Goal: Transaction & Acquisition: Book appointment/travel/reservation

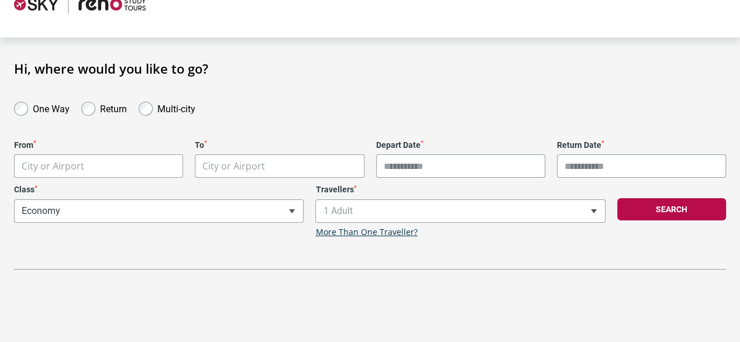
scroll to position [70, 0]
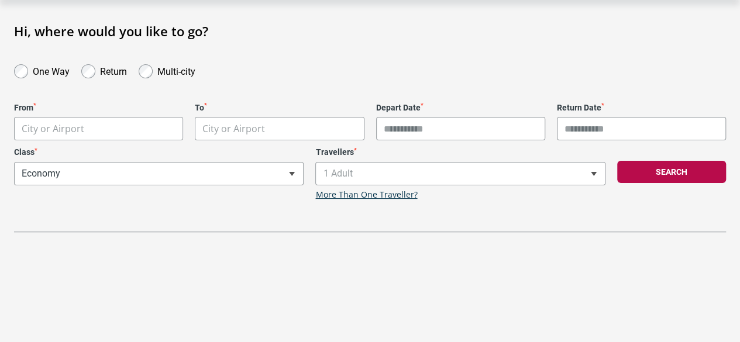
click at [105, 134] on body "**********" at bounding box center [370, 101] width 740 height 342
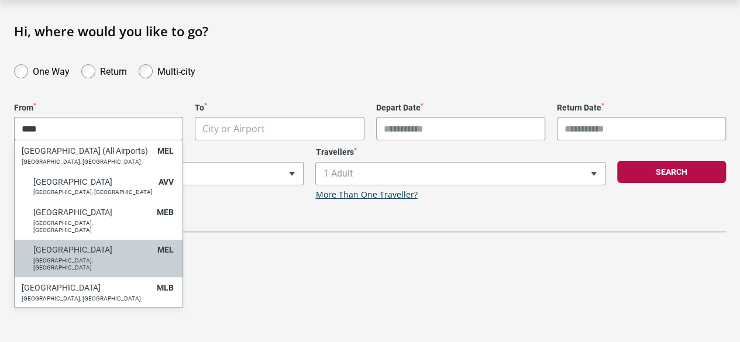
type input "****"
select select "MELA"
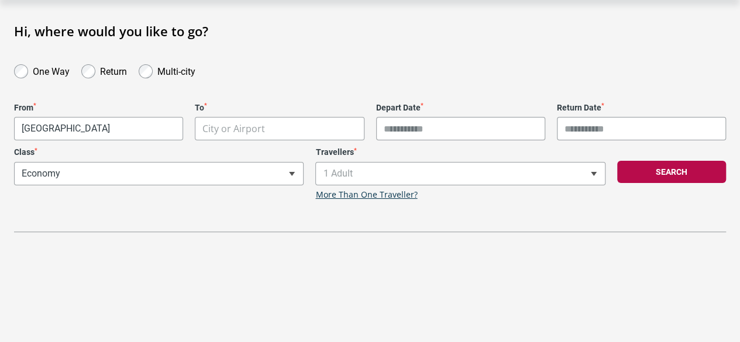
click at [247, 129] on body "**********" at bounding box center [370, 101] width 740 height 342
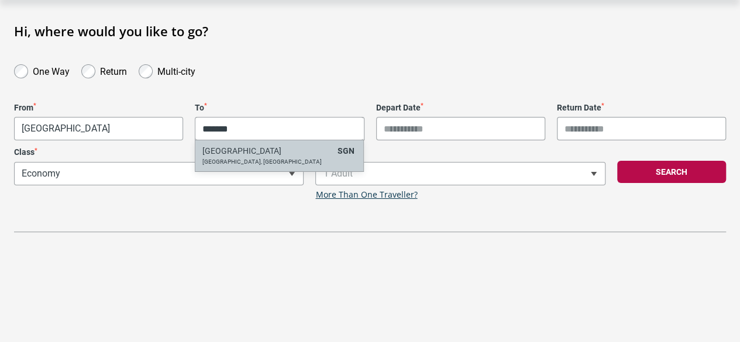
type input "******"
select select "SGNA"
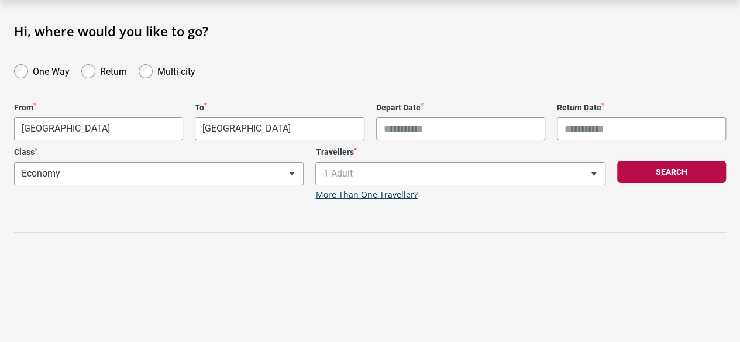
click at [422, 122] on input "Depart Date *" at bounding box center [460, 128] width 169 height 23
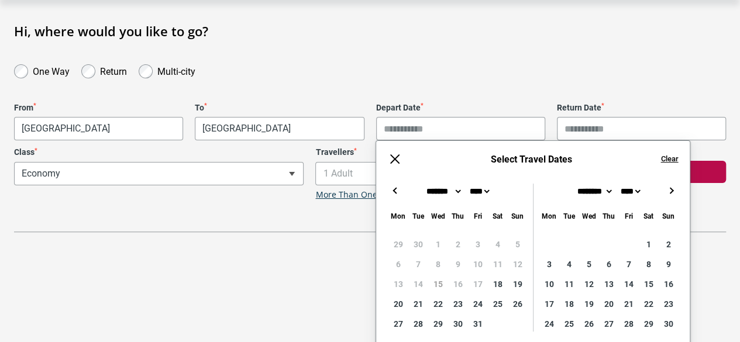
scroll to position [105, 0]
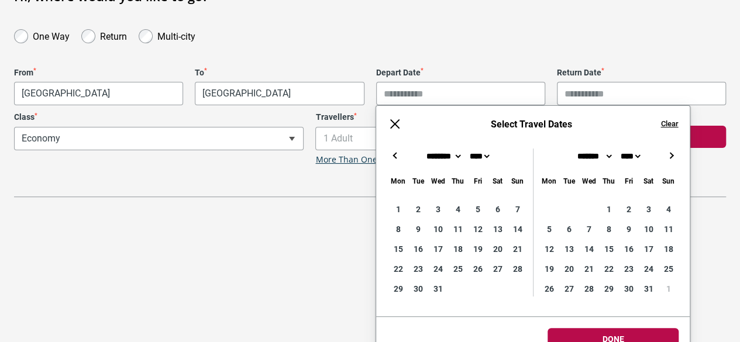
click at [674, 150] on button "→" at bounding box center [671, 156] width 14 height 14
click at [674, 151] on button "→" at bounding box center [671, 156] width 14 height 14
click at [394, 154] on button "←" at bounding box center [395, 156] width 14 height 14
type input "**********"
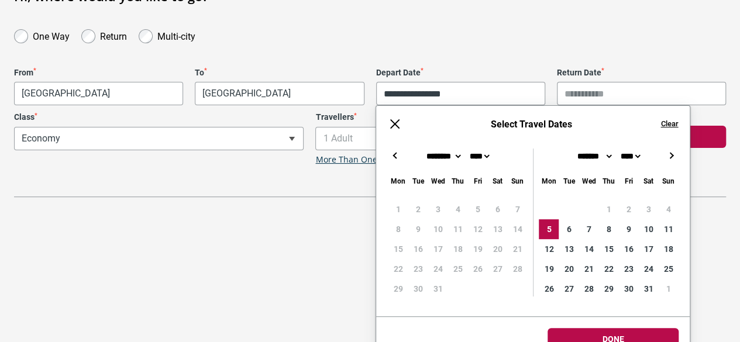
click at [591, 87] on input "Return Date *" at bounding box center [641, 93] width 169 height 23
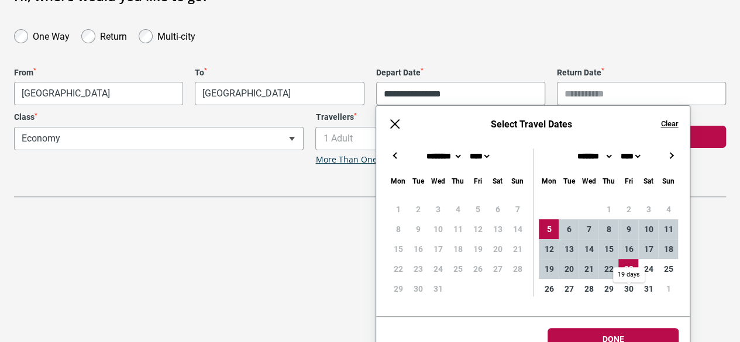
type input "**********"
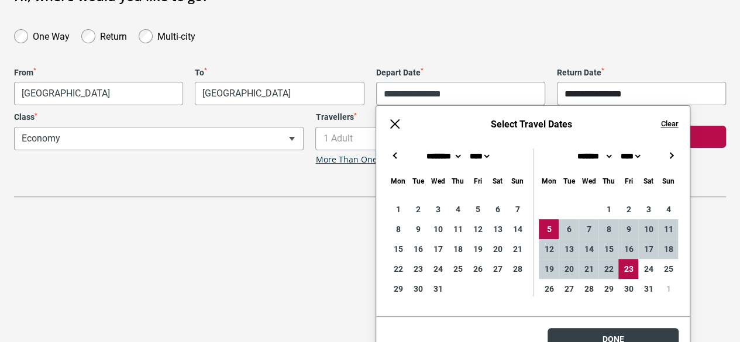
click at [612, 237] on html "**********" at bounding box center [370, 66] width 740 height 342
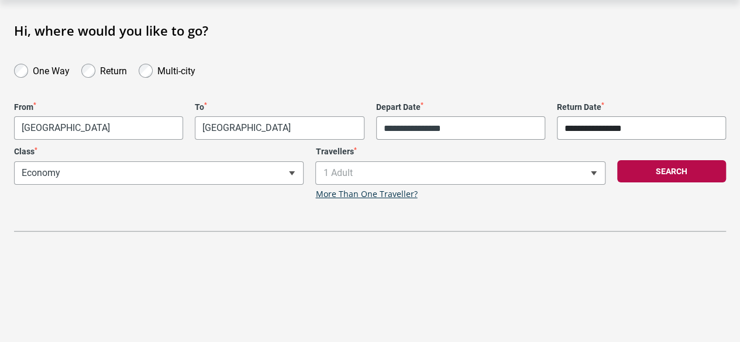
scroll to position [70, 0]
click at [518, 180] on span "1 Adult" at bounding box center [460, 174] width 288 height 22
click at [507, 175] on span "1 Adult" at bounding box center [460, 174] width 288 height 22
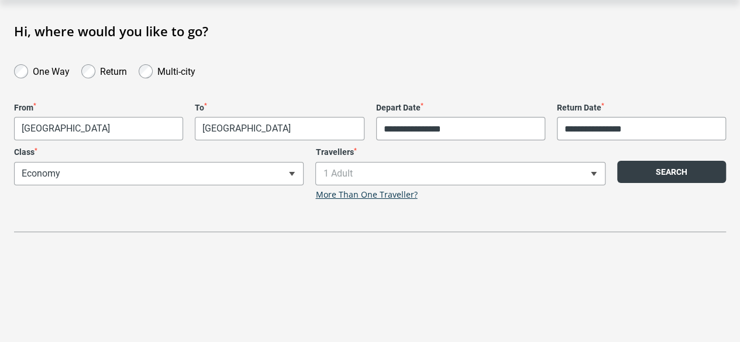
click at [663, 173] on button "Search" at bounding box center [671, 172] width 109 height 22
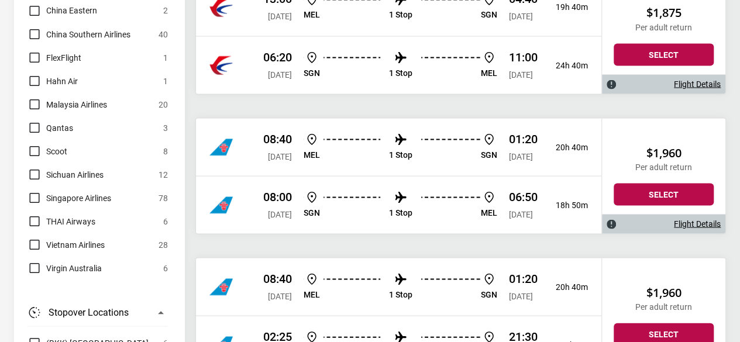
scroll to position [1081, 0]
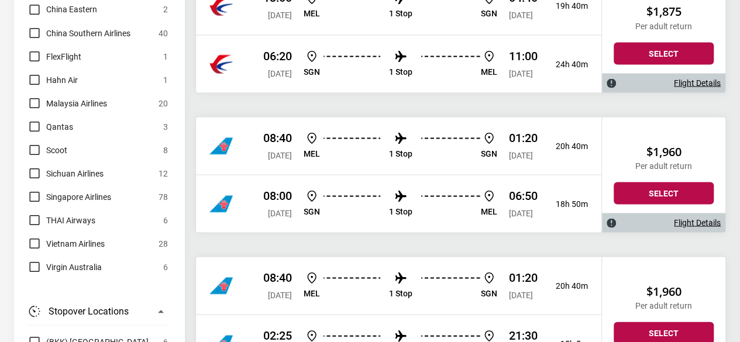
click at [35, 119] on label "Qantas" at bounding box center [50, 126] width 46 height 14
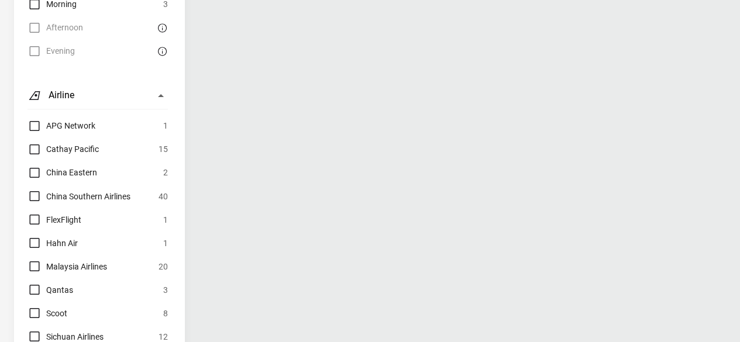
scroll to position [953, 0]
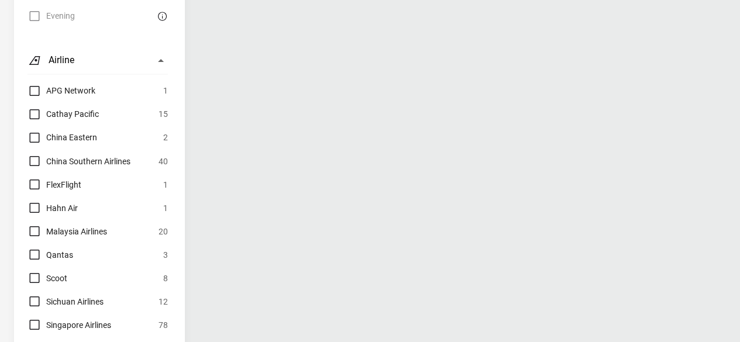
click at [28, 163] on div "APG Network 1 Cathay Pacific 15 China Eastern 2 China Southern Airlines 40 Flex…" at bounding box center [97, 243] width 140 height 318
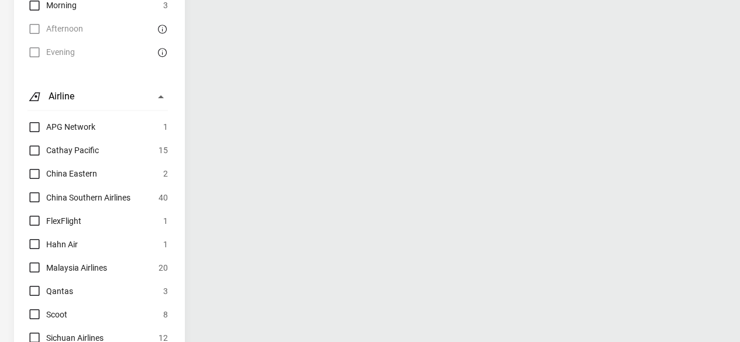
scroll to position [922, 0]
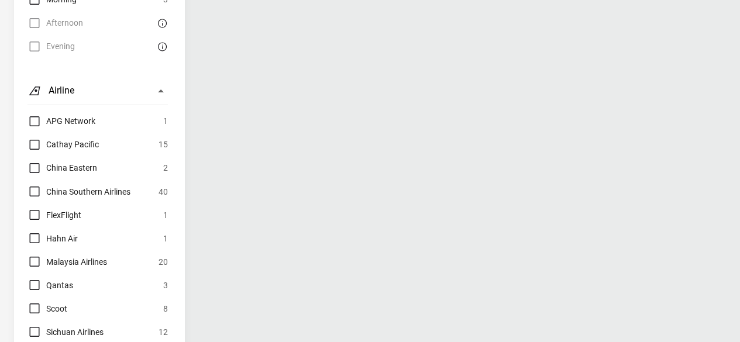
click at [36, 278] on label "Qantas" at bounding box center [50, 285] width 46 height 14
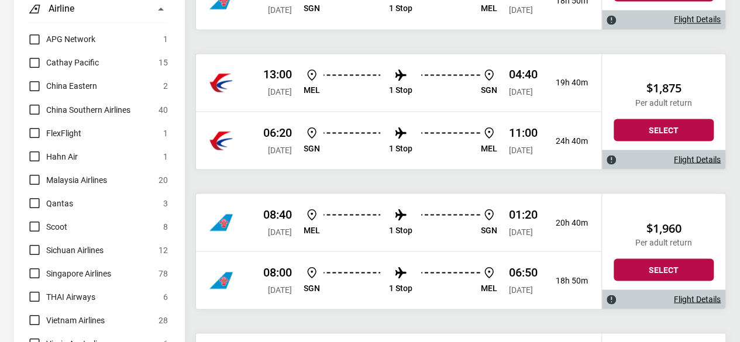
scroll to position [1005, 0]
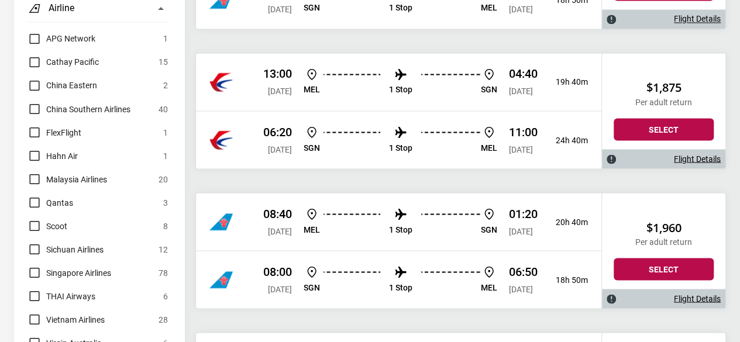
click at [39, 336] on label "Virgin Australia" at bounding box center [64, 343] width 74 height 14
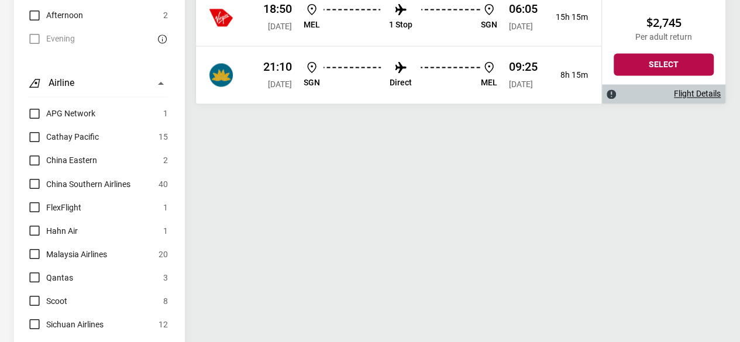
scroll to position [1000, 0]
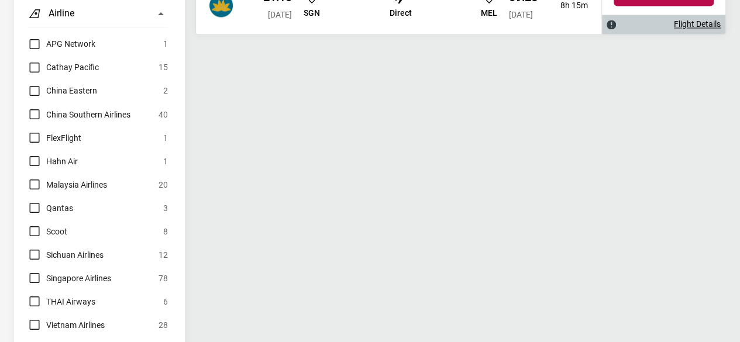
click at [32, 341] on label "Virgin Australia" at bounding box center [64, 348] width 74 height 14
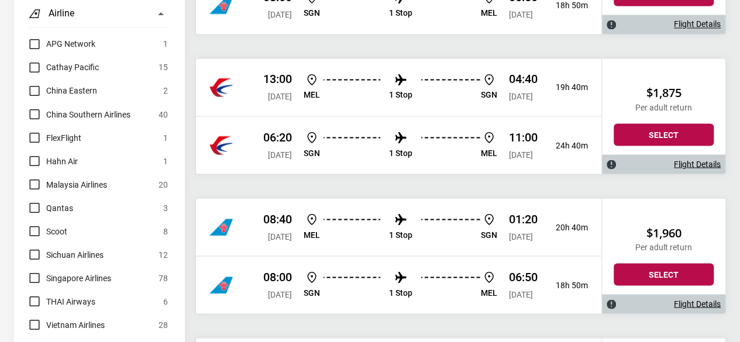
click at [35, 271] on label "Singapore Airlines" at bounding box center [69, 278] width 84 height 14
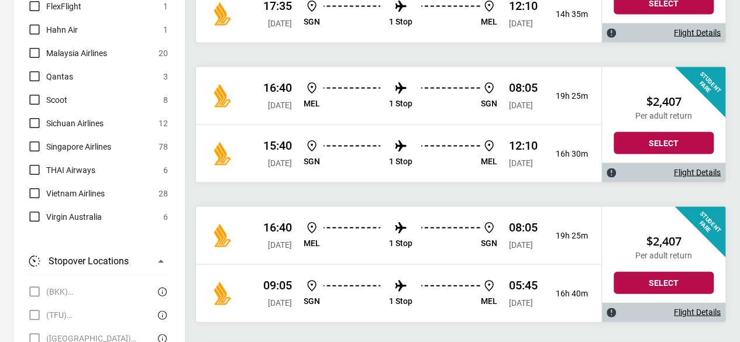
scroll to position [1096, 0]
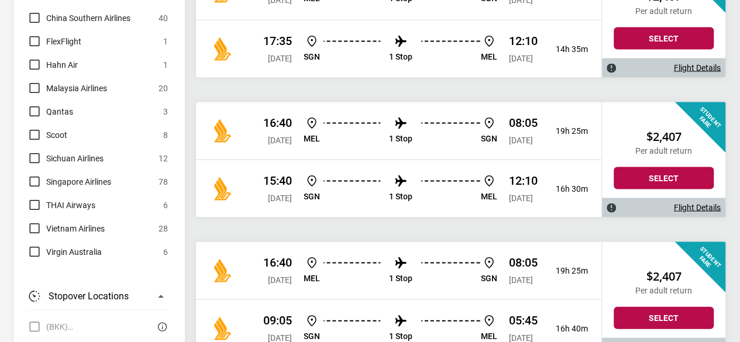
click at [35, 174] on label "Singapore Airlines" at bounding box center [69, 181] width 84 height 14
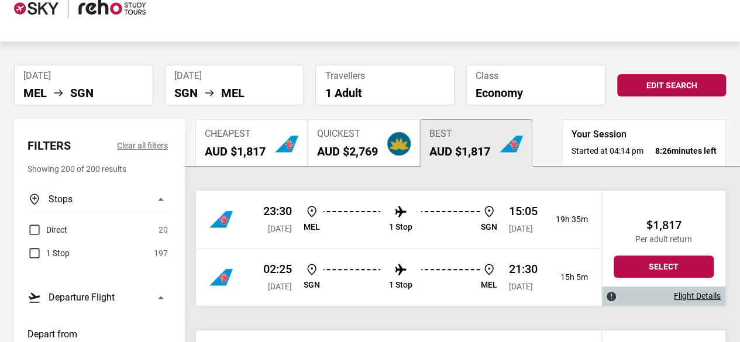
scroll to position [0, 0]
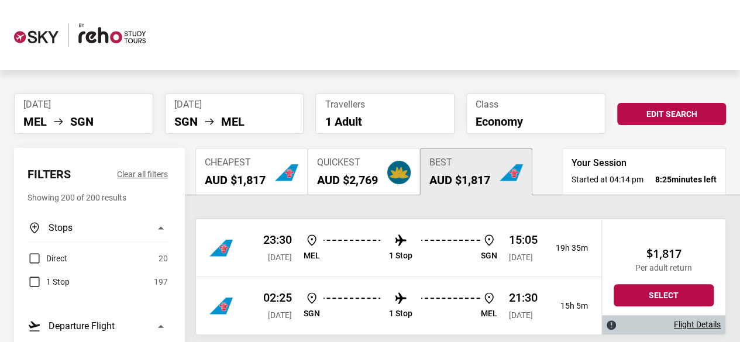
click at [33, 257] on label "Direct" at bounding box center [47, 259] width 40 height 14
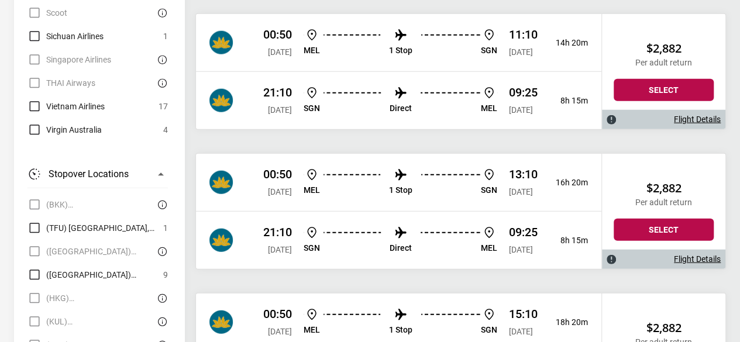
scroll to position [1481, 0]
